Goal: Task Accomplishment & Management: Manage account settings

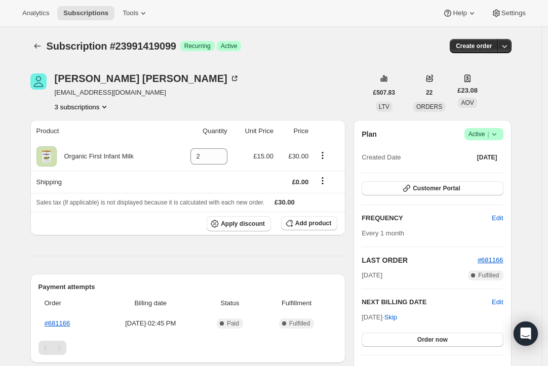
click at [494, 132] on icon at bounding box center [494, 134] width 10 height 10
click at [479, 166] on span "Cancel subscription" at bounding box center [482, 171] width 57 height 10
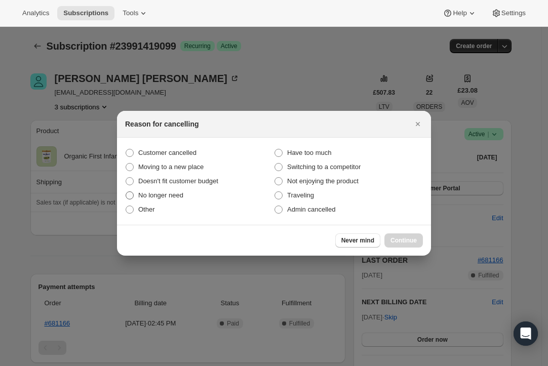
click at [161, 195] on span "No longer need" at bounding box center [160, 195] width 45 height 8
click at [126, 192] on input "No longer need" at bounding box center [125, 191] width 1 height 1
radio input "true"
click at [414, 241] on span "Continue" at bounding box center [403, 240] width 26 height 8
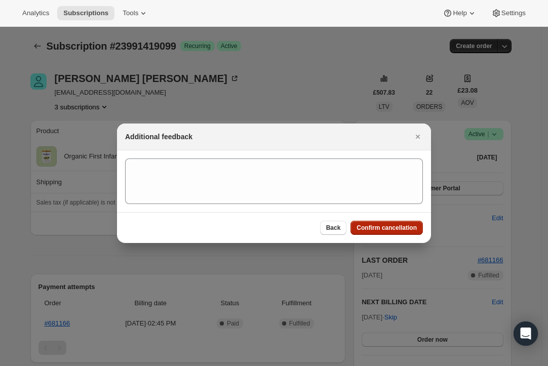
click at [390, 228] on span "Confirm cancellation" at bounding box center [386, 228] width 60 height 8
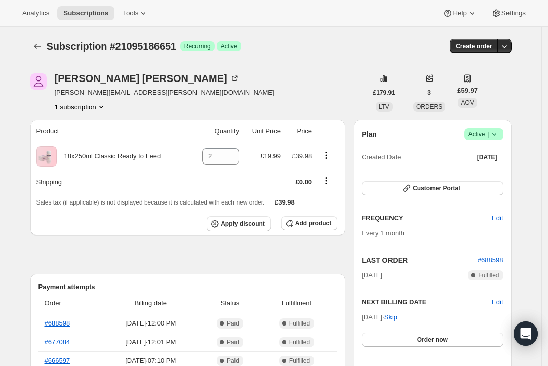
click at [488, 133] on span "Active |" at bounding box center [483, 134] width 31 height 10
click at [471, 173] on span "Cancel subscription" at bounding box center [482, 171] width 57 height 8
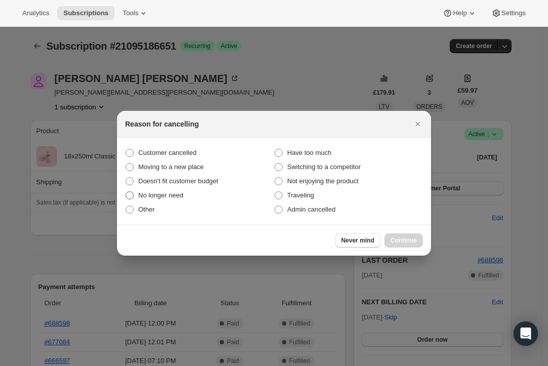
click at [169, 193] on span "No longer need" at bounding box center [160, 195] width 45 height 8
click at [126, 192] on input "No longer need" at bounding box center [125, 191] width 1 height 1
radio input "true"
click at [401, 241] on span "Continue" at bounding box center [403, 240] width 26 height 8
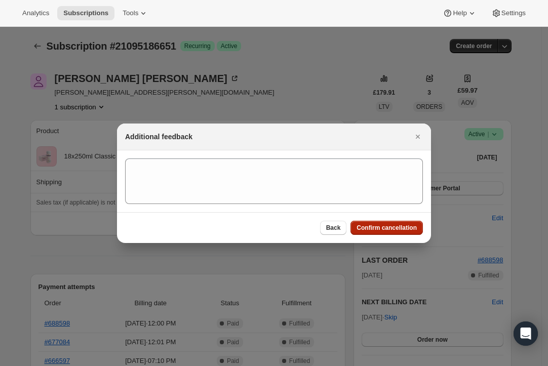
click at [372, 222] on button "Confirm cancellation" at bounding box center [386, 228] width 72 height 14
